Goal: Task Accomplishment & Management: Use online tool/utility

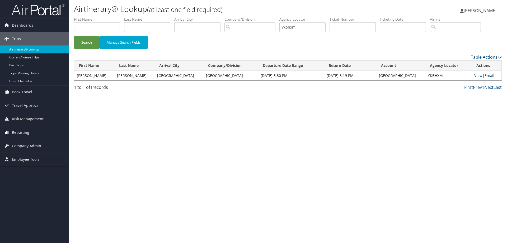
click at [17, 132] on span "Reporting" at bounding box center [20, 132] width 17 height 13
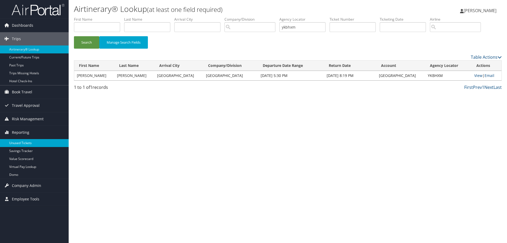
click at [20, 142] on link "Unused Tickets" at bounding box center [34, 143] width 69 height 8
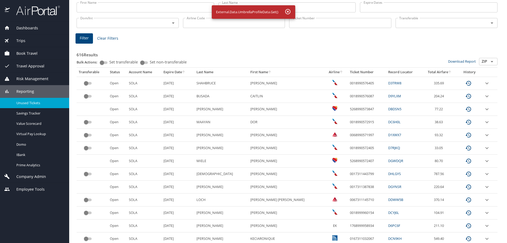
scroll to position [158, 0]
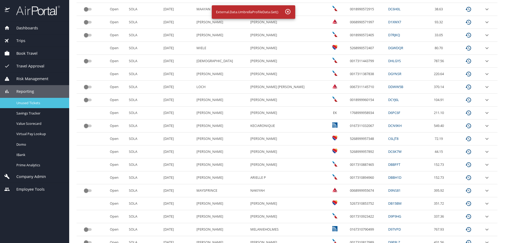
click at [23, 103] on span "Unused Tickets" at bounding box center [39, 102] width 46 height 5
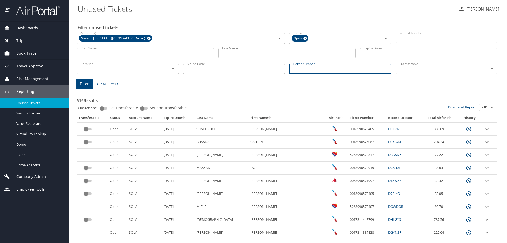
click at [297, 69] on input "Ticket Number" at bounding box center [340, 69] width 102 height 10
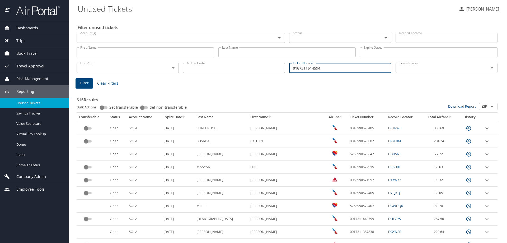
type input "0167311614594"
click at [82, 85] on span "Filter" at bounding box center [84, 83] width 9 height 7
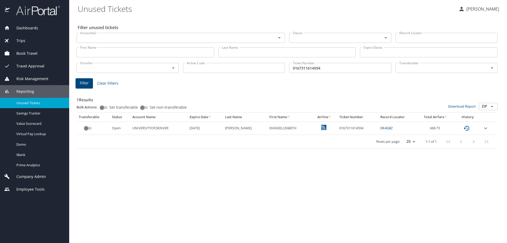
drag, startPoint x: 336, startPoint y: 150, endPoint x: 334, endPoint y: 127, distance: 23.3
click at [337, 146] on div "Filter unused tickets Account(s) Account(s) Status Status Record Locator Record…" at bounding box center [288, 130] width 421 height 226
drag, startPoint x: 333, startPoint y: 126, endPoint x: 358, endPoint y: 127, distance: 25.4
click at [358, 127] on td "0167311614594" at bounding box center [357, 127] width 41 height 13
copy td "0167311614594"
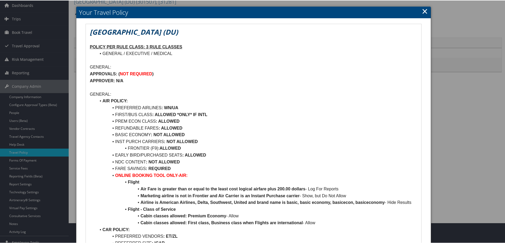
scroll to position [106, 0]
